Goal: Task Accomplishment & Management: Manage account settings

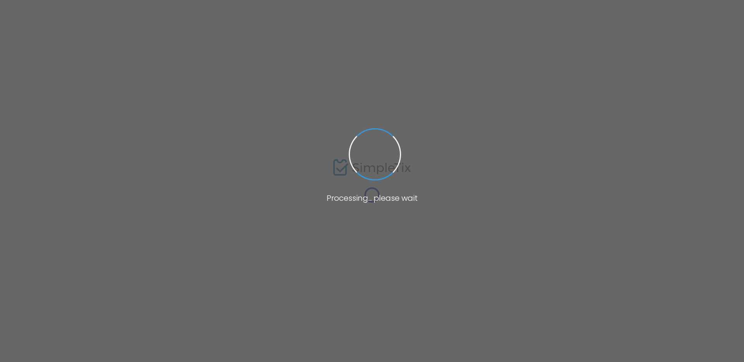
type input "[URL]"
type input "info@peakmn.com"
radio input "false"
radio input "true"
type input "Peak Entertainment"
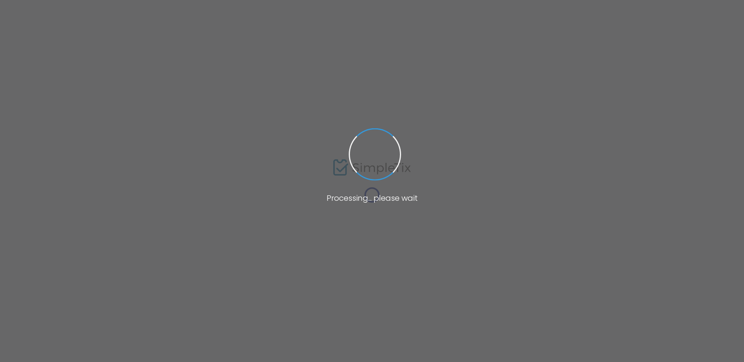
type input "907-884-4578"
type input "info@peakmn.com"
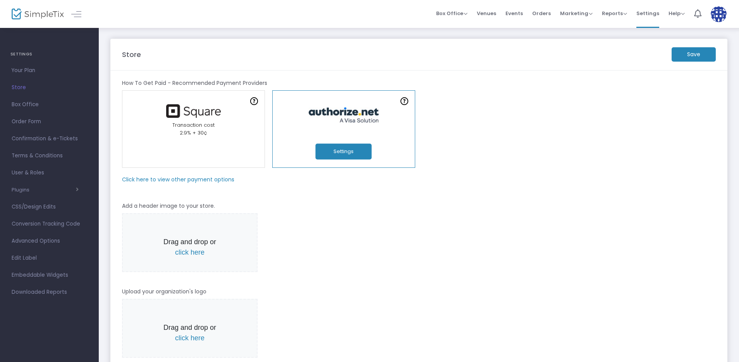
click at [228, 142] on link "In-Person Orders Transaction cost 2.9% + 30¢" at bounding box center [193, 129] width 143 height 78
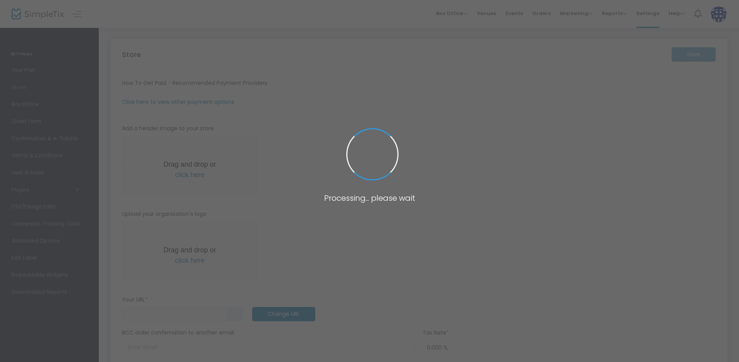
type input "[URL]"
type input "[EMAIL_ADDRESS][DOMAIN_NAME]"
radio input "false"
radio input "true"
type input "Peak Entertainment"
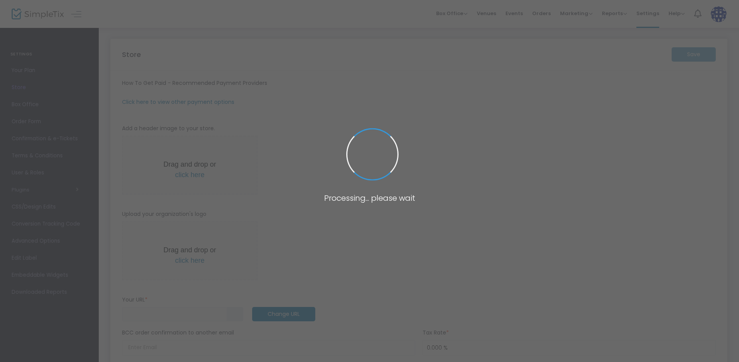
type input "[PHONE_NUMBER]"
type input "[EMAIL_ADDRESS][DOMAIN_NAME]"
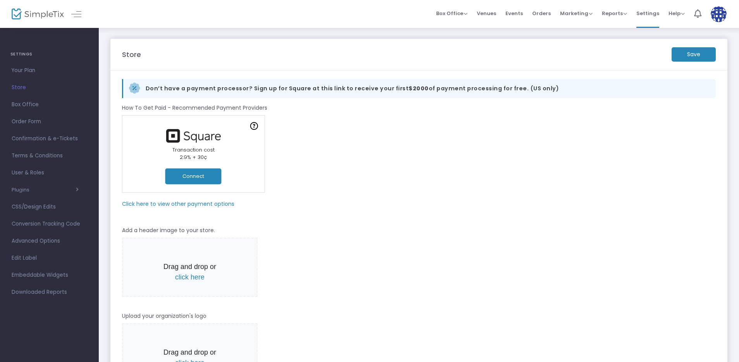
click at [162, 202] on m-panel-subtitle "Click here to view other payment options" at bounding box center [178, 204] width 112 height 8
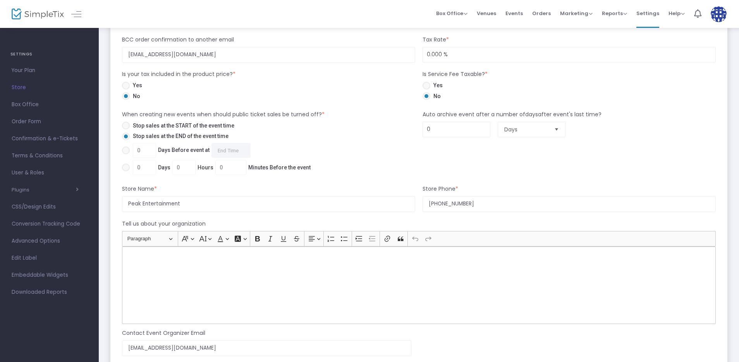
scroll to position [273, 0]
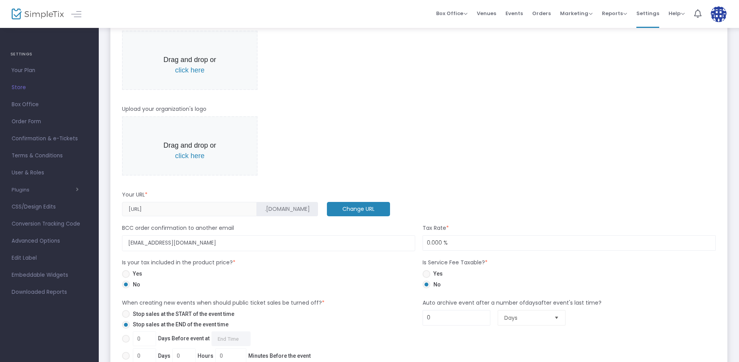
click at [327, 206] on m-button "Change URL" at bounding box center [358, 209] width 63 height 14
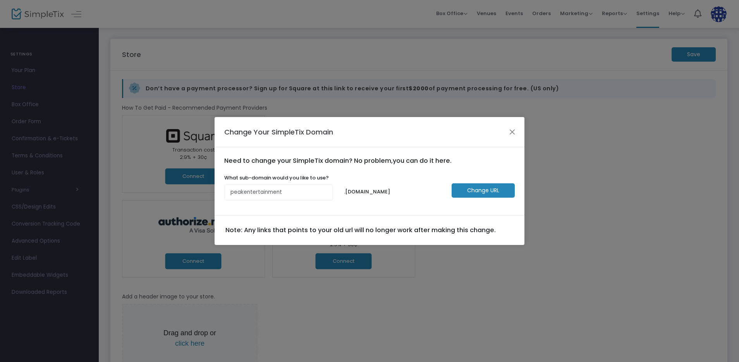
scroll to position [0, 0]
drag, startPoint x: 246, startPoint y: 193, endPoint x: 303, endPoint y: 190, distance: 57.8
click at [302, 192] on input "peakentertainment" at bounding box center [281, 192] width 109 height 16
type input "peaken"
